Goal: Information Seeking & Learning: Learn about a topic

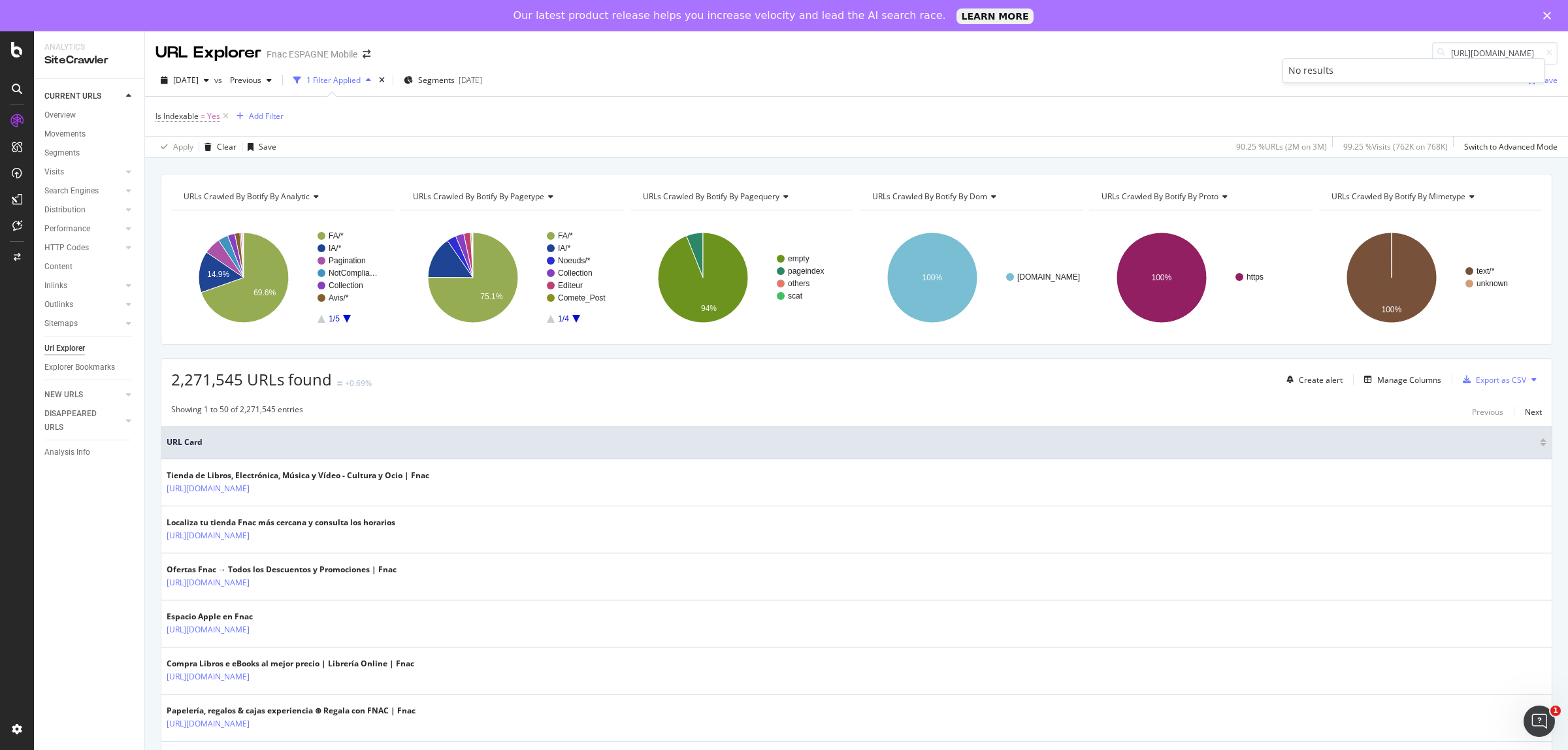
click at [1340, 40] on div "URL Explorer Fnac ESPAGNE Mobile https://www.fnac.es/universos/asterix-obelix" at bounding box center [856, 48] width 1423 height 34
paste input "Denis-Villeneuve/ia365648"
drag, startPoint x: 1436, startPoint y: 53, endPoint x: 1566, endPoint y: 66, distance: 130.6
click at [1566, 66] on div "URL Explorer Fnac ESPAGNE Mobile https://www.fnac.es/universos/asterix-obelix 2…" at bounding box center [856, 406] width 1423 height 750
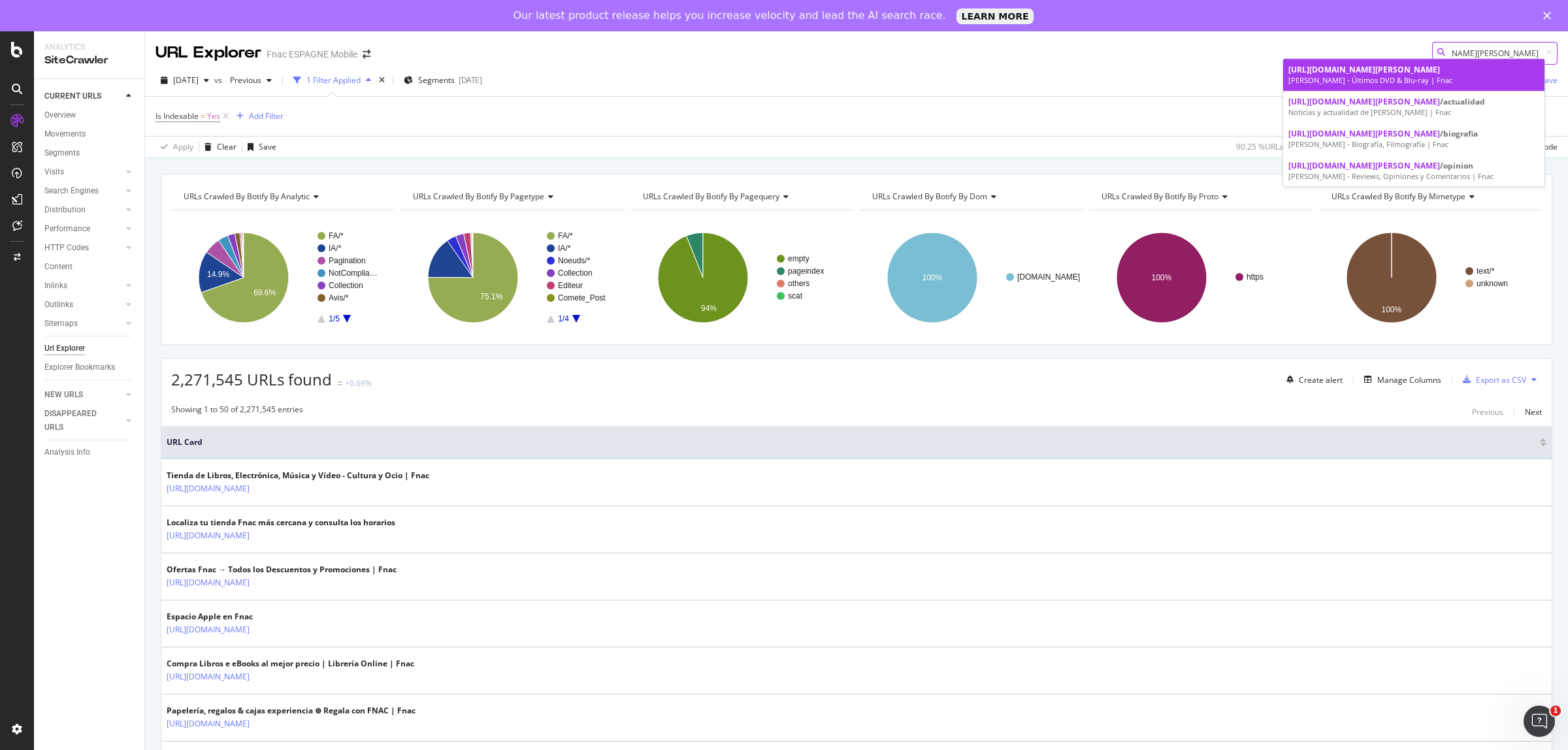
type input "[URL][DOMAIN_NAME][PERSON_NAME]"
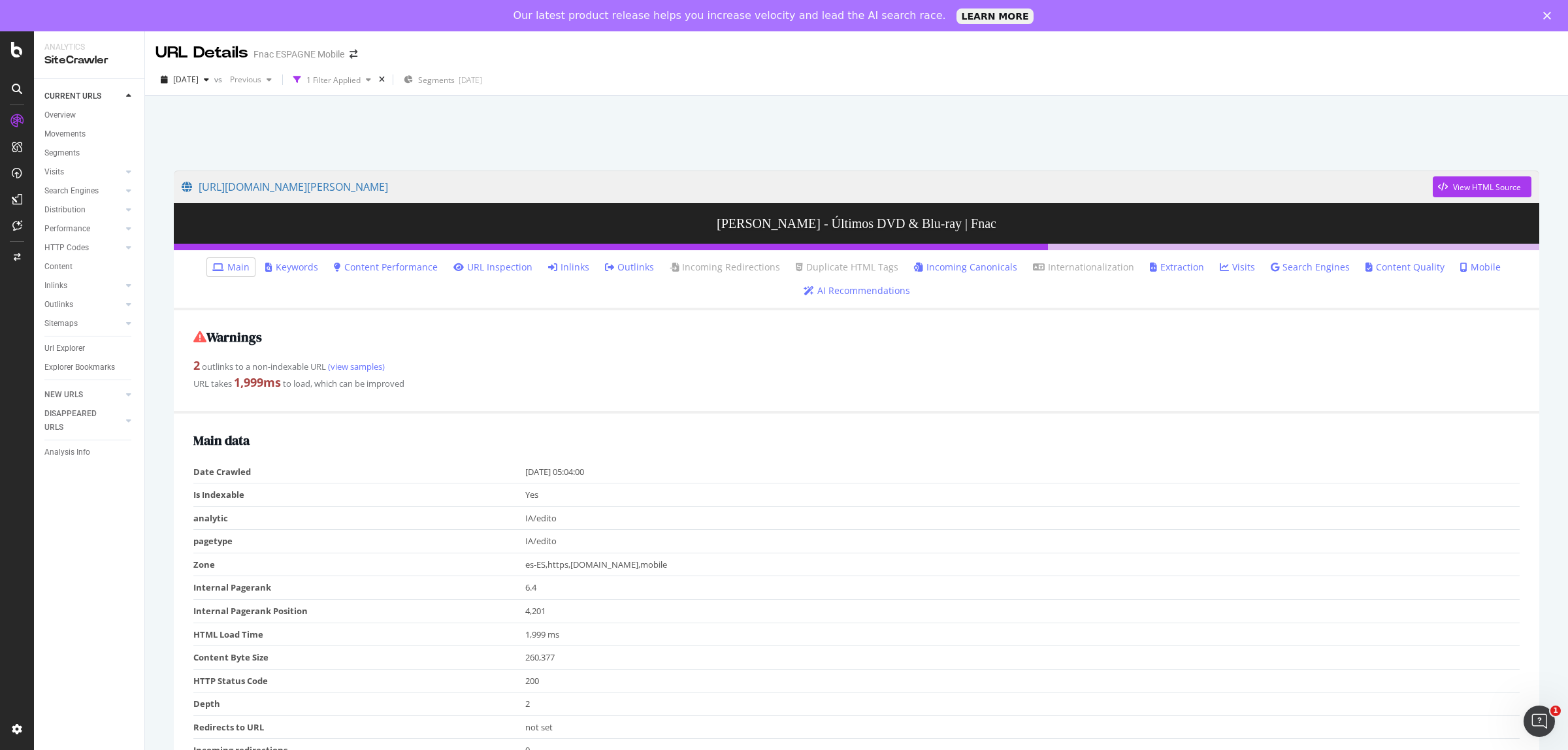
drag, startPoint x: 585, startPoint y: 269, endPoint x: 605, endPoint y: 285, distance: 25.6
click at [584, 269] on link "Inlinks" at bounding box center [569, 267] width 41 height 13
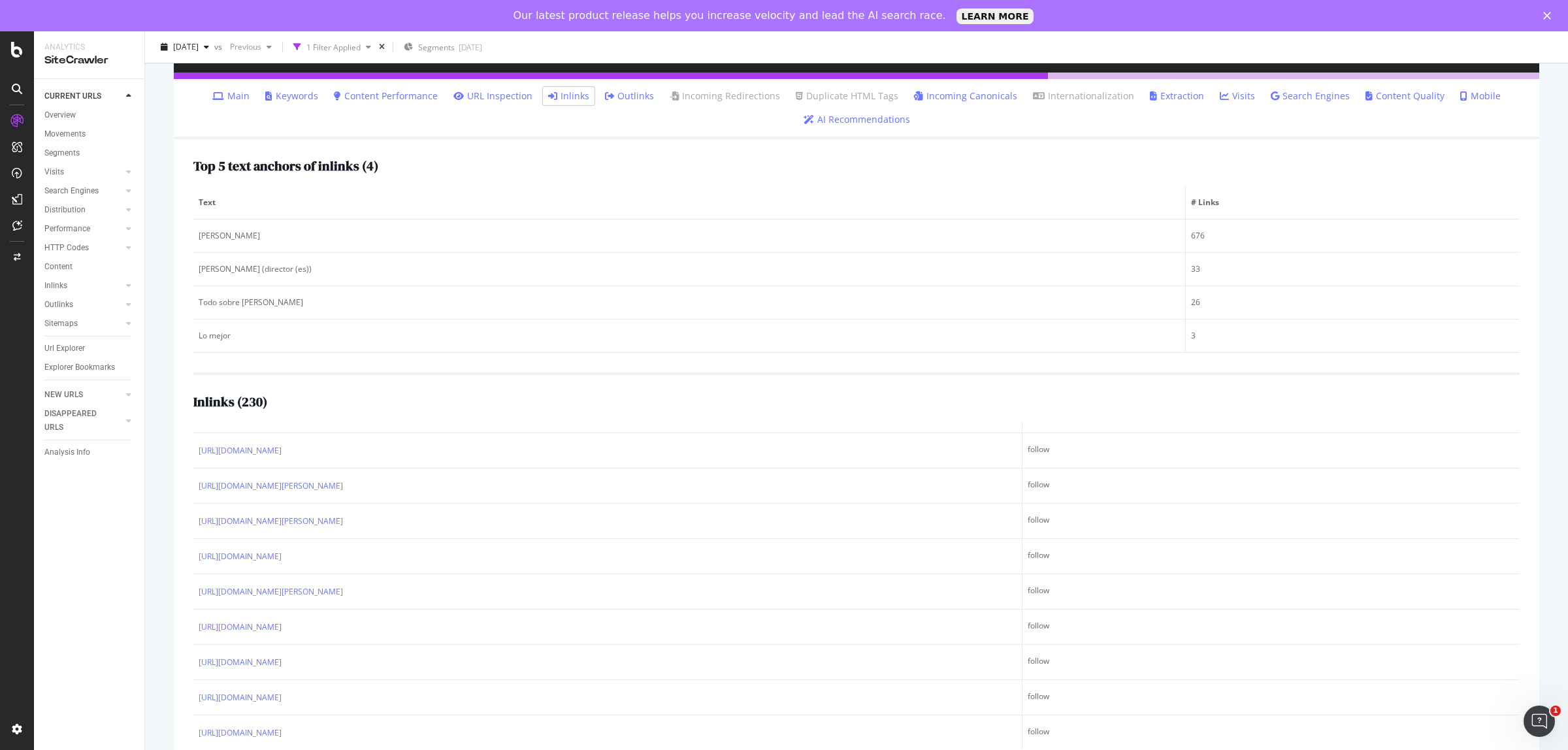
scroll to position [6778, 0]
